Goal: Transaction & Acquisition: Book appointment/travel/reservation

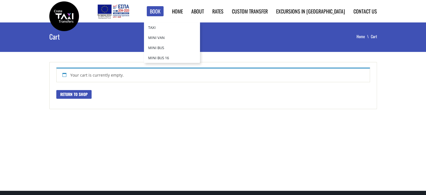
click at [164, 10] on link "Book" at bounding box center [155, 11] width 17 height 10
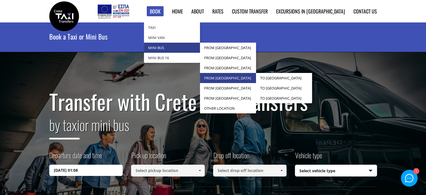
click at [256, 75] on link "from [GEOGRAPHIC_DATA]" at bounding box center [228, 78] width 56 height 10
click at [297, 76] on link "to [GEOGRAPHIC_DATA]" at bounding box center [284, 78] width 56 height 10
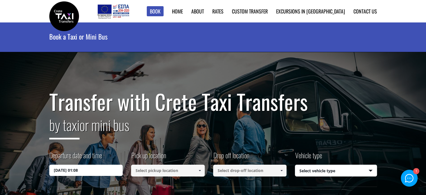
scroll to position [84, 0]
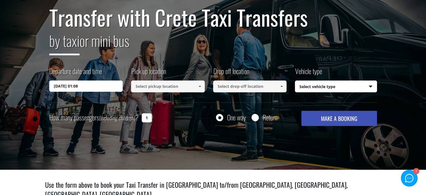
click at [158, 89] on input at bounding box center [168, 86] width 74 height 12
click at [96, 80] on label "Departure date and time" at bounding box center [75, 73] width 53 height 14
click at [96, 80] on input "14/08/2025 01:08" at bounding box center [86, 85] width 74 height 11
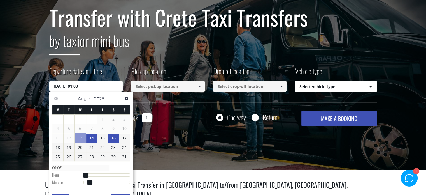
click at [114, 138] on link "16" at bounding box center [113, 137] width 11 height 9
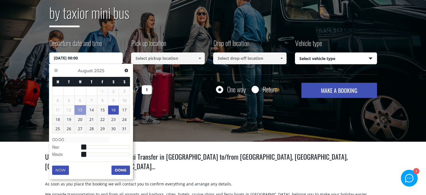
type input "16/08/2025 01:00"
type input "01:00"
type input "16/08/2025 02:00"
type input "02:00"
type input "16/08/2025 03:00"
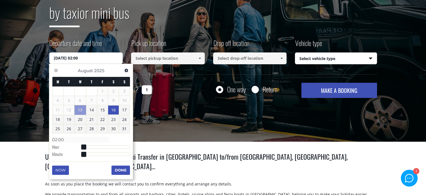
type input "03:00"
type input "16/08/2025 04:00"
type input "04:00"
type input "16/08/2025 05:00"
type input "05:00"
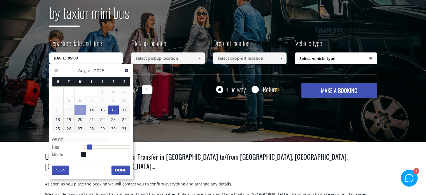
type input "16/08/2025 06:00"
type input "06:00"
type input "16/08/2025 07:00"
type input "07:00"
type input "16/08/2025 08:00"
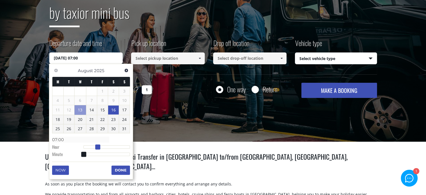
type input "08:00"
type input "16/08/2025 09:00"
type input "09:00"
type input "16/08/2025 10:00"
type input "10:00"
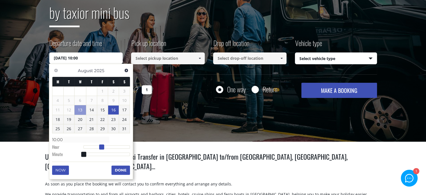
type input "16/08/2025 11:00"
type input "11:00"
type input "16/08/2025 10:00"
type input "10:00"
type input "16/08/2025 09:00"
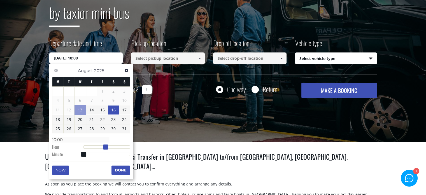
type input "09:00"
drag, startPoint x: 83, startPoint y: 146, endPoint x: 102, endPoint y: 146, distance: 19.1
click at [102, 146] on span at bounding box center [101, 146] width 5 height 5
type input "16/08/2025 10:00"
type input "10:00"
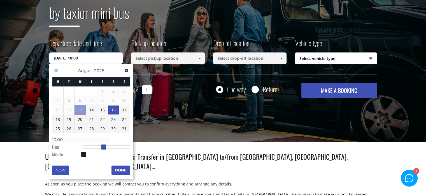
click at [103, 146] on span at bounding box center [103, 146] width 5 height 5
click at [117, 166] on button "Done" at bounding box center [121, 169] width 18 height 9
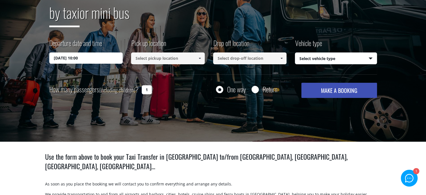
click at [185, 58] on input at bounding box center [168, 58] width 74 height 12
click at [199, 60] on span at bounding box center [200, 58] width 4 height 4
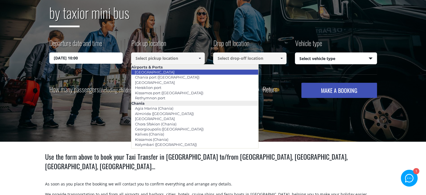
scroll to position [84, 0]
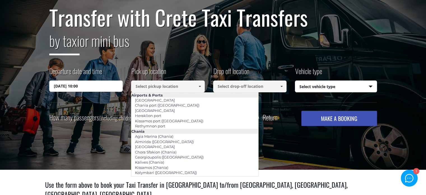
click at [179, 85] on input at bounding box center [168, 86] width 74 height 12
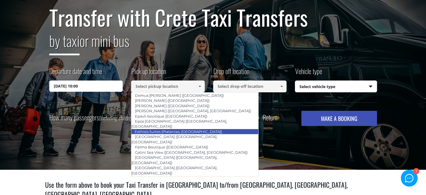
scroll to position [0, 0]
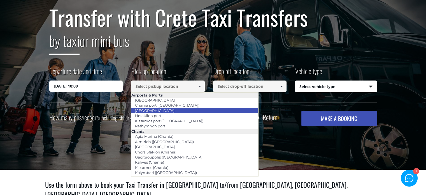
click at [165, 110] on link "[GEOGRAPHIC_DATA]" at bounding box center [154, 110] width 47 height 8
type input "[GEOGRAPHIC_DATA]"
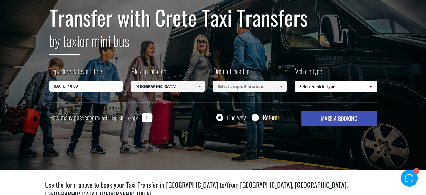
click at [268, 89] on input at bounding box center [250, 86] width 74 height 12
click at [277, 85] on link at bounding box center [281, 86] width 9 height 12
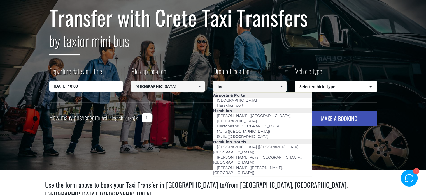
type input "h"
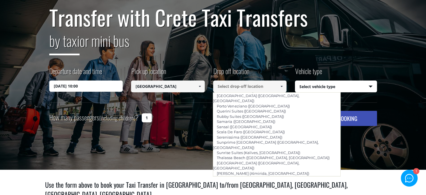
scroll to position [364, 0]
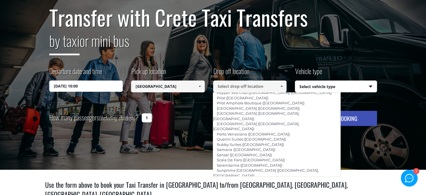
type input "Heraklion city"
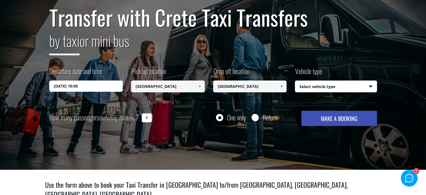
click at [317, 90] on select "Select vehicle type Taxi (4 passengers) Mercedes E Class Mini Van (7 passengers…" at bounding box center [336, 87] width 82 height 12
select select "541"
click at [295, 81] on select "Select vehicle type Taxi (4 passengers) Mercedes E Class Mini Van (7 passengers…" at bounding box center [336, 87] width 82 height 12
click at [320, 117] on button "MAKE A BOOKING" at bounding box center [339, 118] width 75 height 15
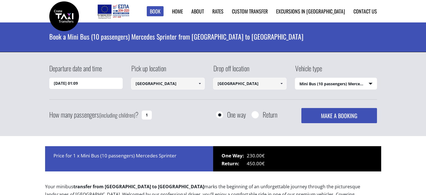
select select "542"
click at [147, 113] on input "1" at bounding box center [147, 114] width 10 height 9
type input "7"
click at [225, 103] on div "Departure date and time 14/08/2025 01:09 Pick up location Heraklion city Select…" at bounding box center [213, 93] width 328 height 60
click at [321, 89] on select "Select vehicle type Taxi (4 passengers) Mercedes E Class Mini Van (7 passengers…" at bounding box center [336, 84] width 82 height 12
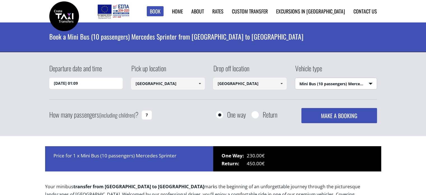
select select "541"
click at [295, 78] on select "Select vehicle type Taxi (4 passengers) Mercedes E Class Mini Van (7 passengers…" at bounding box center [336, 84] width 82 height 12
click at [282, 96] on div "Departure date and time 14/08/2025 01:09 Pick up location Heraklion city Select…" at bounding box center [213, 81] width 328 height 36
click at [318, 111] on button "MAKE A BOOKING" at bounding box center [339, 115] width 75 height 15
click at [176, 85] on input "[GEOGRAPHIC_DATA]" at bounding box center [168, 84] width 74 height 12
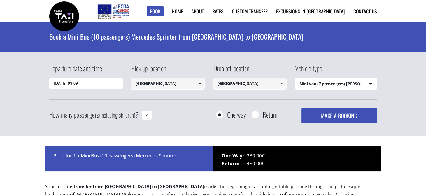
click at [196, 85] on link at bounding box center [199, 84] width 9 height 12
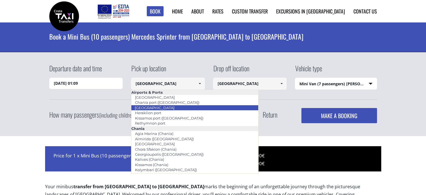
click at [163, 109] on link "[GEOGRAPHIC_DATA]" at bounding box center [154, 108] width 47 height 8
type input "[GEOGRAPHIC_DATA]"
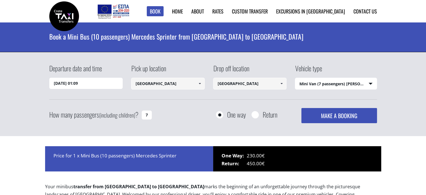
click at [285, 86] on link at bounding box center [281, 84] width 9 height 12
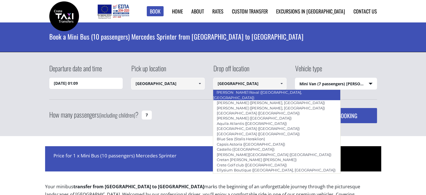
scroll to position [645, 0]
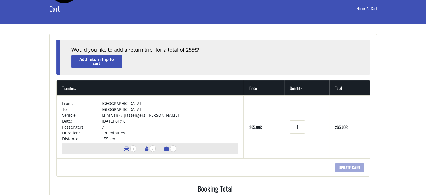
scroll to position [56, 0]
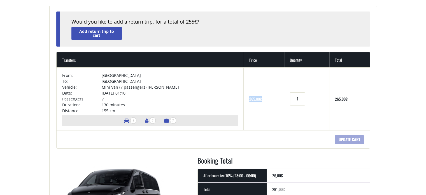
drag, startPoint x: 258, startPoint y: 98, endPoint x: 239, endPoint y: 96, distance: 19.0
click at [244, 96] on td "265,00 €" at bounding box center [264, 98] width 41 height 63
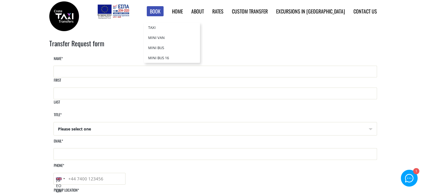
click at [164, 10] on link "Book" at bounding box center [155, 11] width 17 height 10
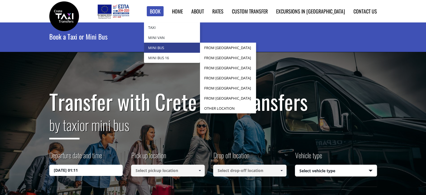
click at [187, 47] on link "Mini Bus" at bounding box center [172, 48] width 56 height 10
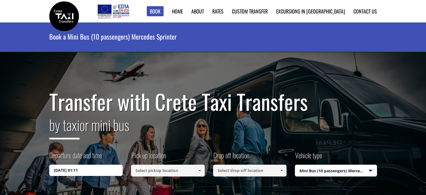
select select "542"
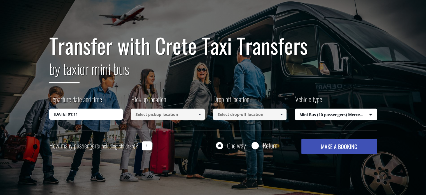
scroll to position [84, 0]
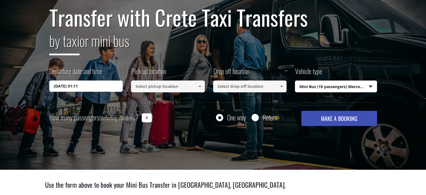
click at [102, 83] on input "14/08/2025 01:11" at bounding box center [86, 85] width 74 height 11
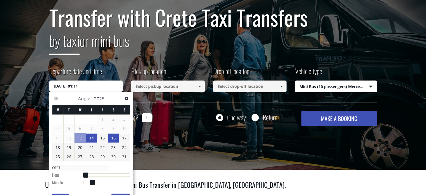
click at [112, 136] on link "16" at bounding box center [113, 137] width 11 height 9
click at [106, 176] on dl "Time 00:00 Hour Minute Second Millisecond Microsecond Time Zone -1200 -1100 -10…" at bounding box center [91, 175] width 78 height 24
type input "16/08/2025 07:00"
type input "07:00"
click at [97, 176] on div at bounding box center [107, 174] width 47 height 3
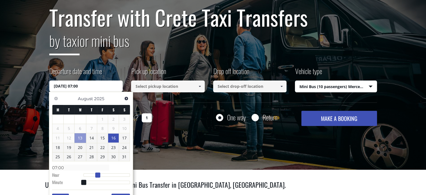
click at [97, 176] on span at bounding box center [97, 174] width 5 height 5
click at [96, 176] on span at bounding box center [97, 174] width 5 height 5
type input "16/08/2025 08:00"
type input "08:00"
type input "16/08/2025 09:00"
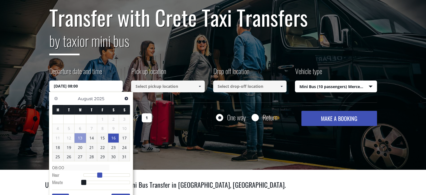
type input "09:00"
type input "16/08/2025 10:00"
type input "10:00"
type input "16/08/2025 11:00"
type input "11:00"
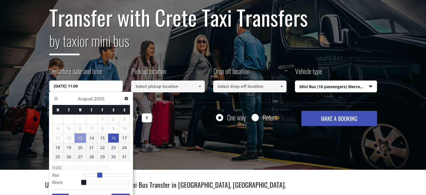
type input "16/08/2025 12:00"
type input "12:00"
type input "16/08/2025 13:00"
type input "13:00"
type input "16/08/2025 12:00"
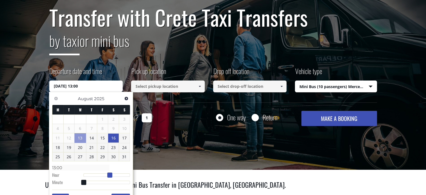
type input "12:00"
type input "16/08/2025 11:00"
type input "11:00"
drag, startPoint x: 100, startPoint y: 176, endPoint x: 105, endPoint y: 176, distance: 5.0
click at [105, 176] on span at bounding box center [105, 174] width 5 height 5
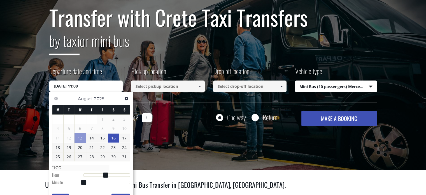
scroll to position [112, 0]
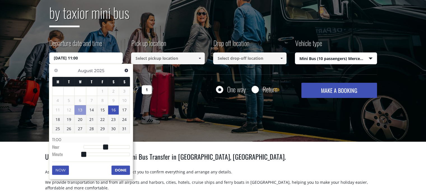
click at [119, 177] on div "Previous Next August 2025 M T W T F S S 1 2 3 4 5 6 7 8 9 10 11 12 13 14 15 16 …" at bounding box center [91, 121] width 84 height 115
click at [119, 174] on button "Done" at bounding box center [121, 169] width 18 height 9
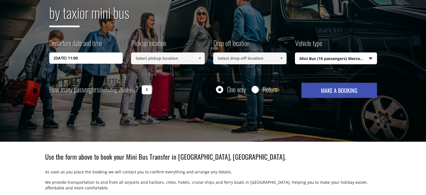
click at [200, 59] on span at bounding box center [200, 58] width 4 height 4
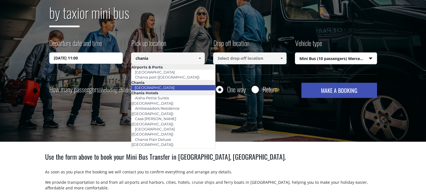
click at [149, 86] on link "Chania city" at bounding box center [154, 88] width 47 height 8
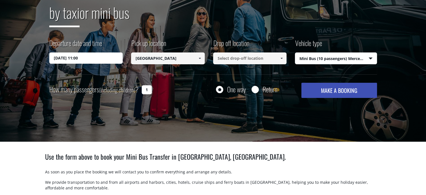
type input "Chania city"
click at [252, 63] on input at bounding box center [250, 58] width 74 height 12
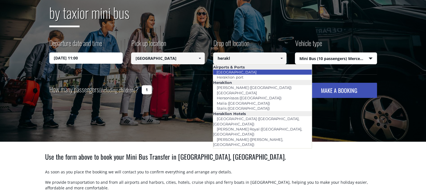
click at [246, 70] on link "[GEOGRAPHIC_DATA]" at bounding box center [236, 72] width 47 height 8
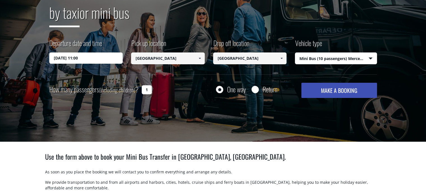
type input "[GEOGRAPHIC_DATA]"
click at [331, 62] on select "Select vehicle type Taxi (4 passengers) Mercedes E Class Mini Van (7 passengers…" at bounding box center [336, 59] width 82 height 12
select select "541"
click at [295, 53] on select "Select vehicle type Taxi (4 passengers) Mercedes E Class Mini Van (7 passengers…" at bounding box center [336, 59] width 82 height 12
click at [327, 88] on button "MAKE A BOOKING" at bounding box center [339, 90] width 75 height 15
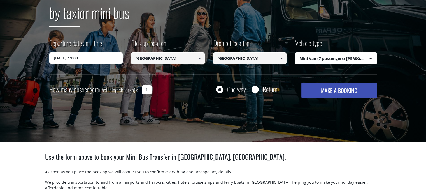
click at [157, 59] on input "Chania city" at bounding box center [168, 58] width 74 height 12
click at [198, 62] on link at bounding box center [199, 58] width 9 height 12
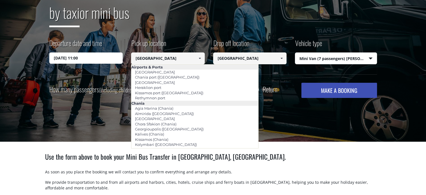
click at [198, 62] on link at bounding box center [199, 58] width 9 height 12
drag, startPoint x: 161, startPoint y: 59, endPoint x: 126, endPoint y: 55, distance: 35.6
click at [127, 55] on div "Departure date and time 16/08/2025 11:00 Pick up location Select pickup locatio…" at bounding box center [213, 56] width 328 height 36
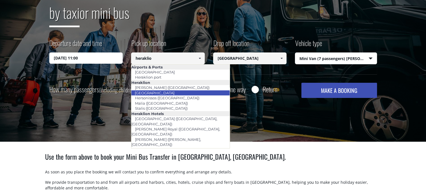
click at [149, 93] on link "Heraklion city" at bounding box center [154, 93] width 47 height 8
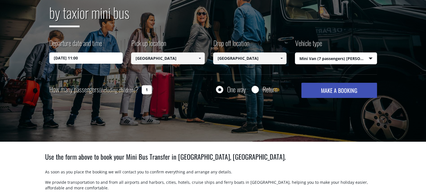
type input "Heraklion city"
click at [237, 59] on input "[GEOGRAPHIC_DATA]" at bounding box center [250, 58] width 74 height 12
drag, startPoint x: 261, startPoint y: 60, endPoint x: 202, endPoint y: 54, distance: 59.7
click at [205, 54] on div "Departure date and time 16/08/2025 11:00 Pick up location Select pickup locatio…" at bounding box center [213, 56] width 328 height 36
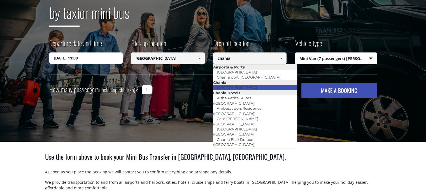
click at [222, 85] on link "Chania city" at bounding box center [236, 88] width 47 height 8
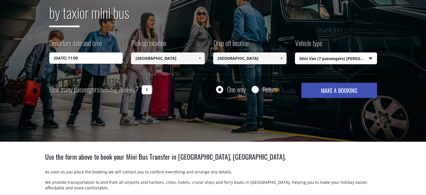
type input "Chania city"
click at [316, 92] on button "MAKE A BOOKING" at bounding box center [339, 90] width 75 height 15
click at [198, 61] on link at bounding box center [199, 58] width 9 height 12
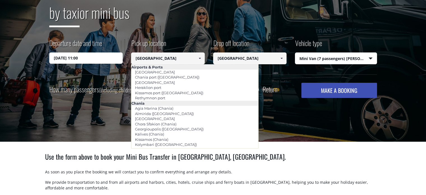
drag, startPoint x: 164, startPoint y: 59, endPoint x: 157, endPoint y: 58, distance: 7.0
click at [157, 58] on input "Heraklion city" at bounding box center [168, 58] width 74 height 12
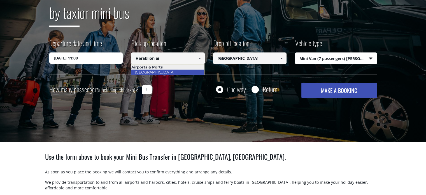
click at [148, 72] on link "[GEOGRAPHIC_DATA]" at bounding box center [154, 72] width 47 height 8
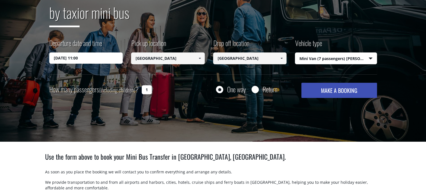
type input "[GEOGRAPHIC_DATA]"
click at [228, 62] on input "Chania city" at bounding box center [250, 58] width 74 height 12
drag, startPoint x: 234, startPoint y: 59, endPoint x: 188, endPoint y: 56, distance: 45.8
click at [188, 56] on div "Departure date and time 16/08/2025 11:00 Pick up location Select pickup locatio…" at bounding box center [213, 56] width 328 height 36
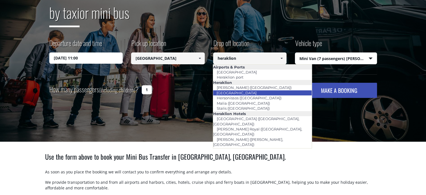
click at [245, 92] on link "Heraklion city" at bounding box center [236, 93] width 47 height 8
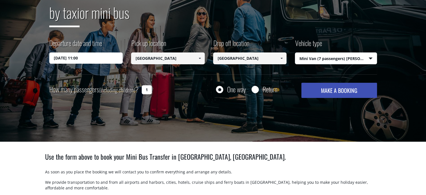
click at [323, 90] on button "MAKE A BOOKING" at bounding box center [339, 90] width 75 height 15
click at [242, 61] on input "Heraklion city" at bounding box center [250, 58] width 74 height 12
click at [286, 57] on link at bounding box center [281, 58] width 9 height 12
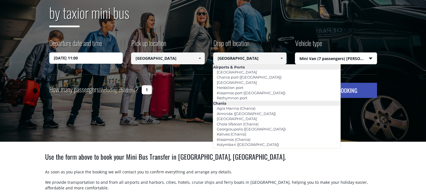
drag, startPoint x: 265, startPoint y: 58, endPoint x: 237, endPoint y: 58, distance: 28.3
click at [237, 58] on input "Heraklion city" at bounding box center [250, 58] width 74 height 12
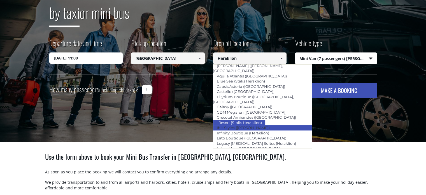
scroll to position [87, 0]
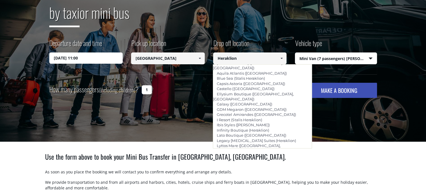
click at [243, 162] on link "[PERSON_NAME] ([GEOGRAPHIC_DATA])" at bounding box center [254, 166] width 82 height 8
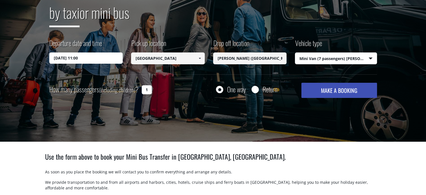
type input "[PERSON_NAME] ([GEOGRAPHIC_DATA])"
click at [325, 94] on button "MAKE A BOOKING" at bounding box center [339, 90] width 75 height 15
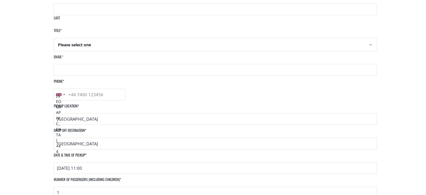
scroll to position [196, 0]
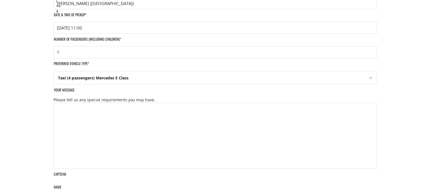
scroll to position [280, 0]
